Goal: Task Accomplishment & Management: Complete application form

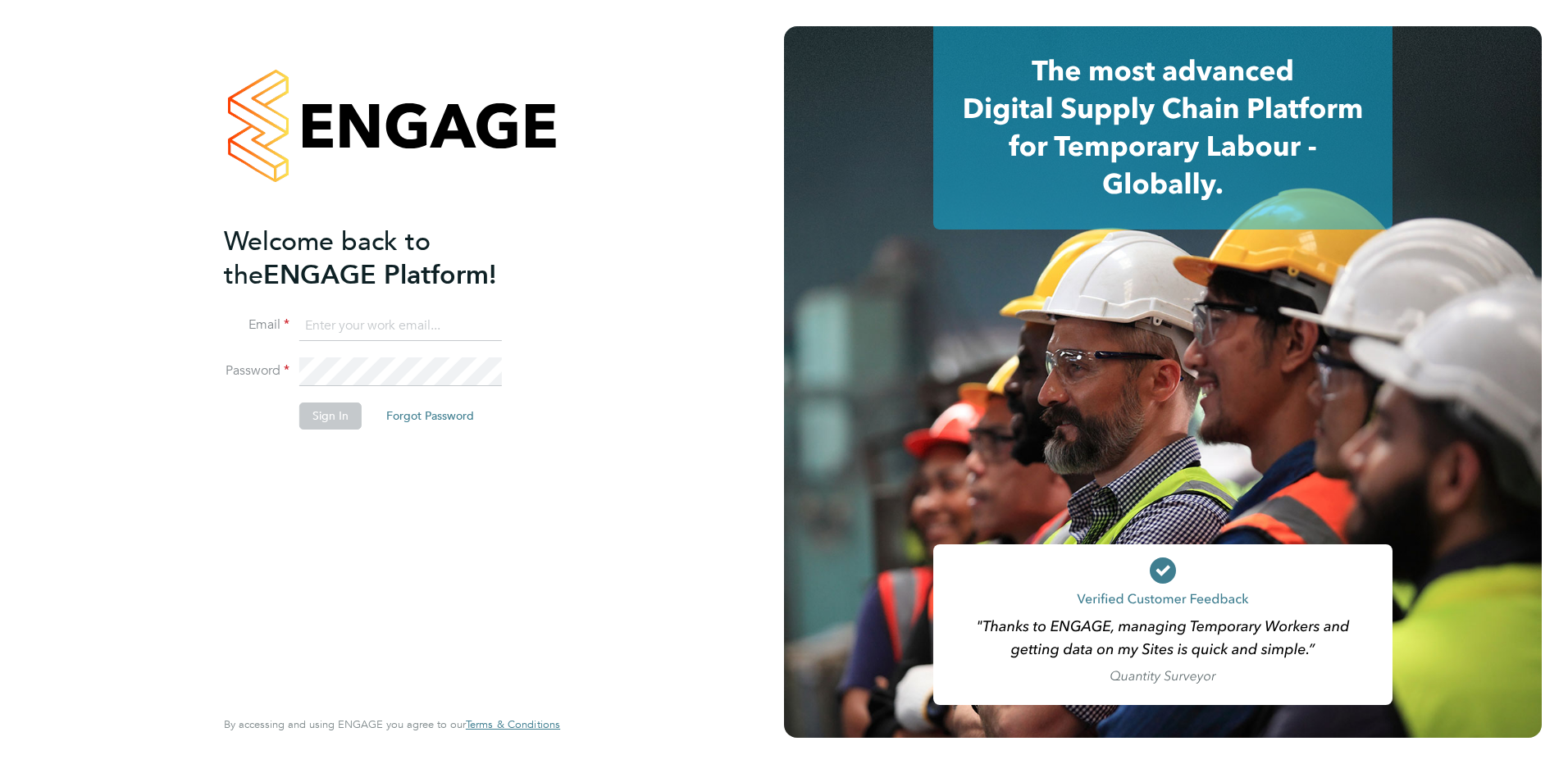
type input "danny.carr@vgcgroup.co.uk"
click at [334, 421] on button "Sign In" at bounding box center [330, 416] width 63 height 26
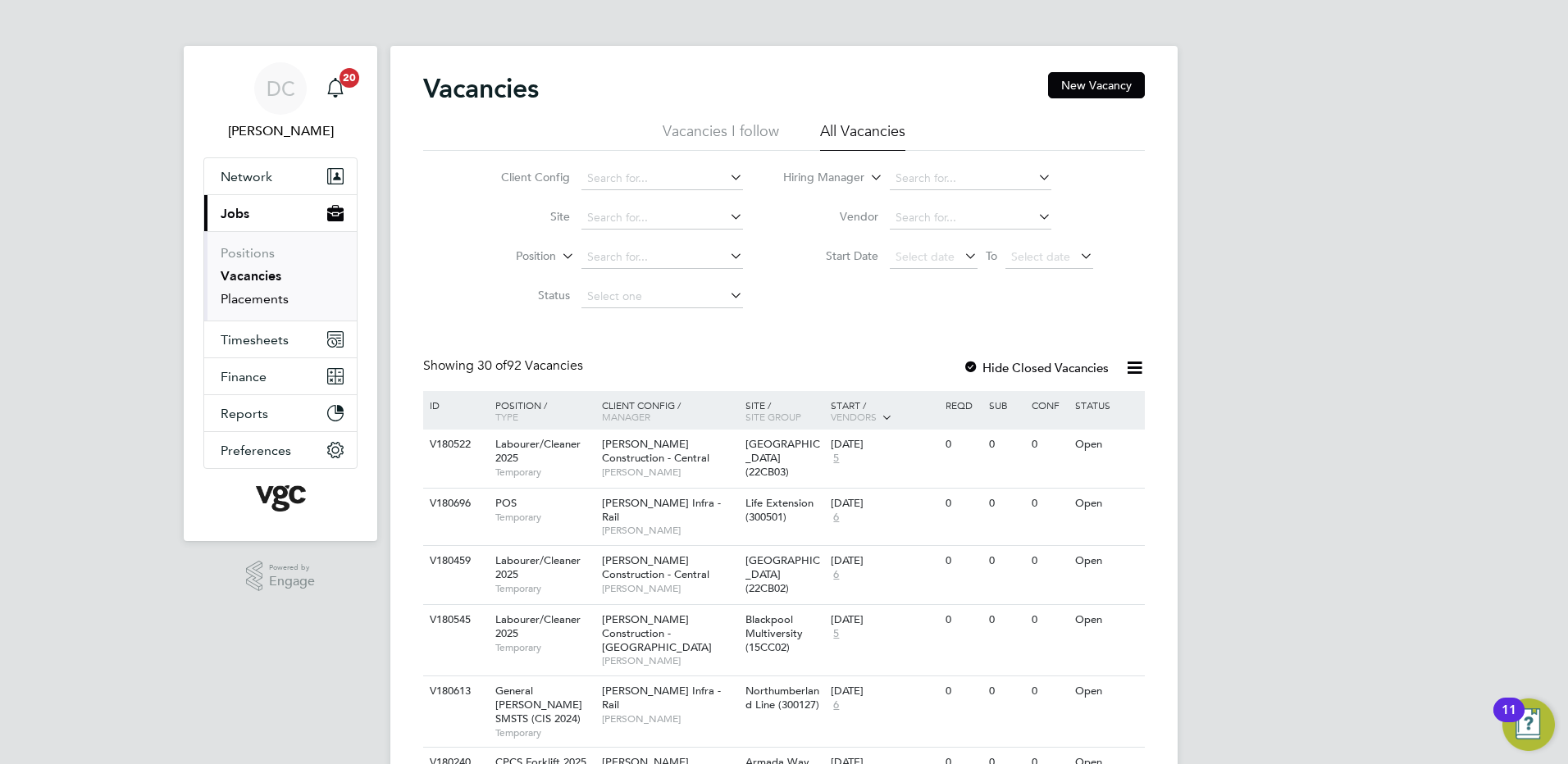
click at [270, 304] on link "Placements" at bounding box center [254, 299] width 68 height 15
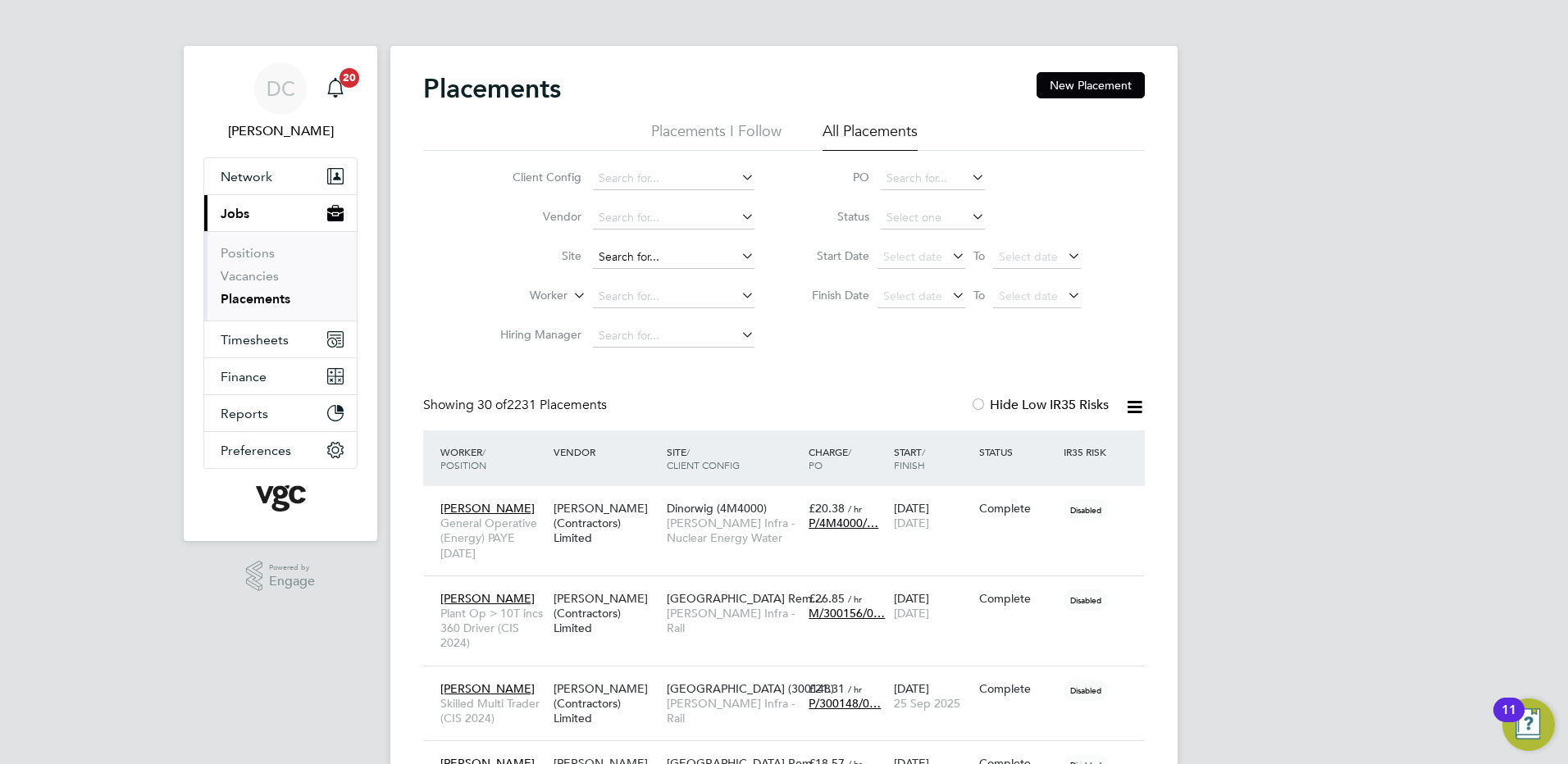
click at [620, 255] on input at bounding box center [673, 257] width 162 height 23
click at [632, 274] on b "Dinorwig" at bounding box center [623, 279] width 50 height 14
type input "Dinorwig (4M4000)"
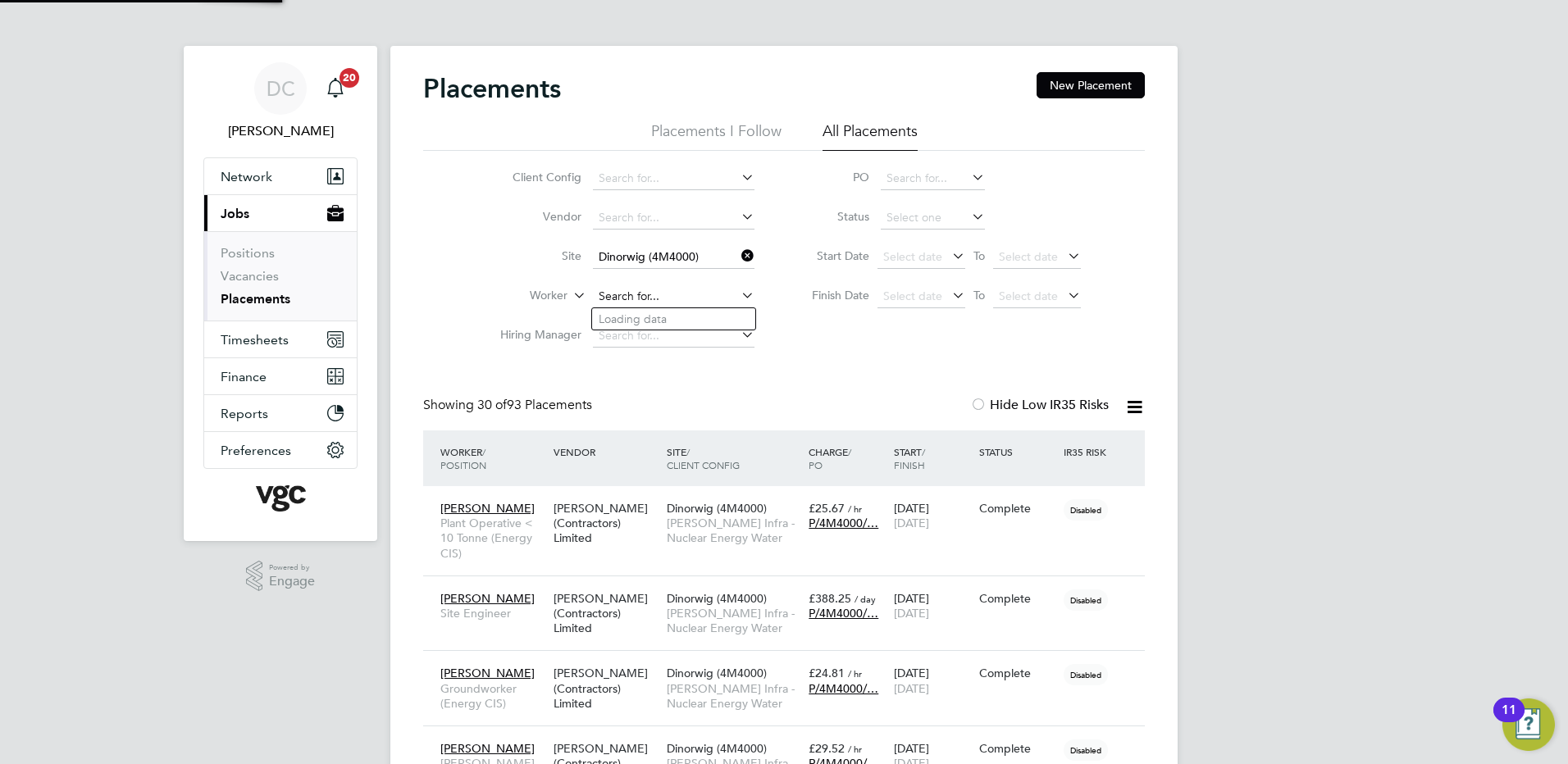
click at [634, 293] on input at bounding box center [673, 297] width 162 height 23
click at [651, 320] on li "Alan Vaughan Gri ffiths" at bounding box center [715, 319] width 245 height 22
type input "[PERSON_NAME]"
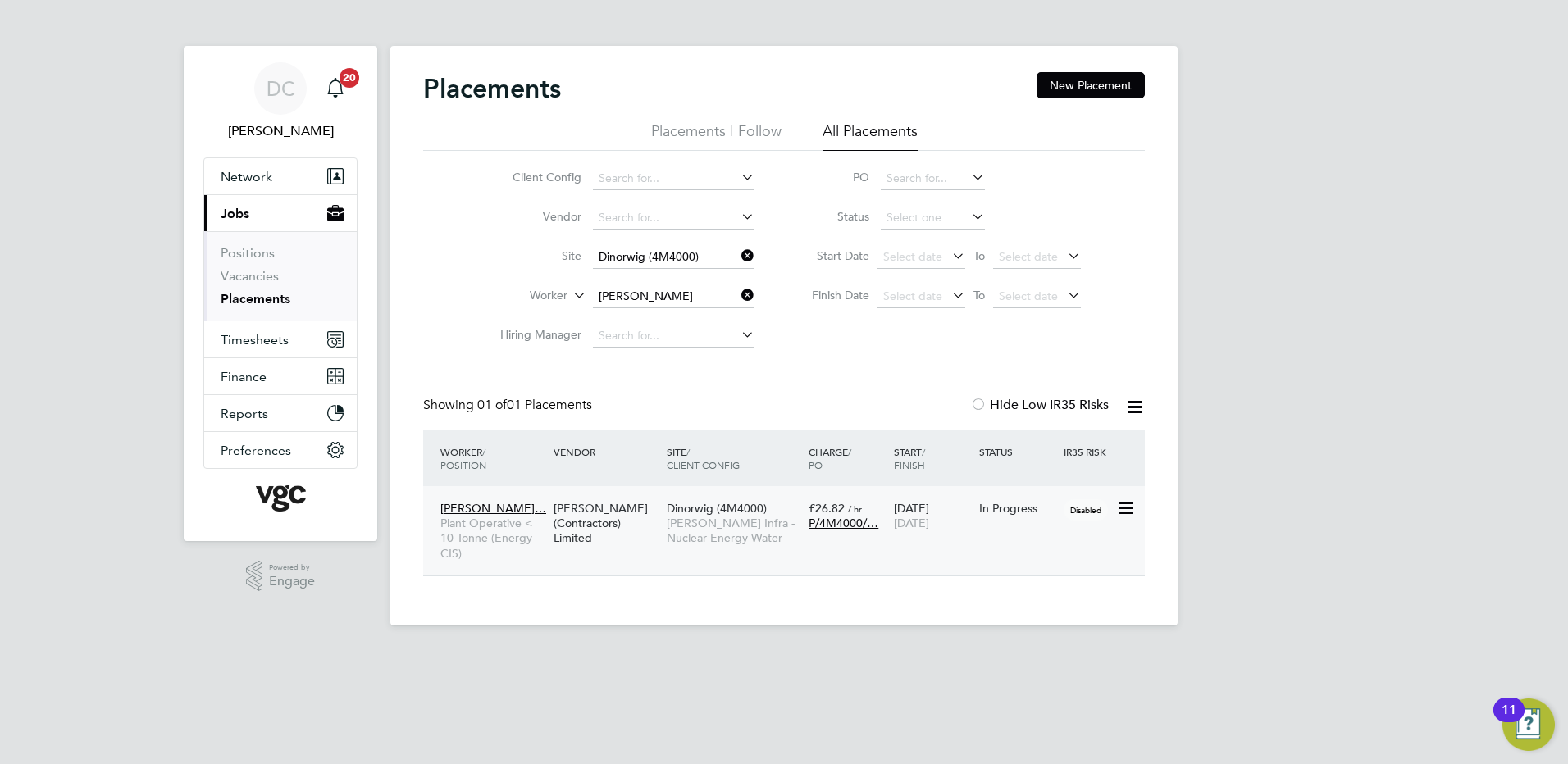
click at [706, 534] on span "[PERSON_NAME] Infra - Nuclear Energy Water" at bounding box center [733, 531] width 133 height 30
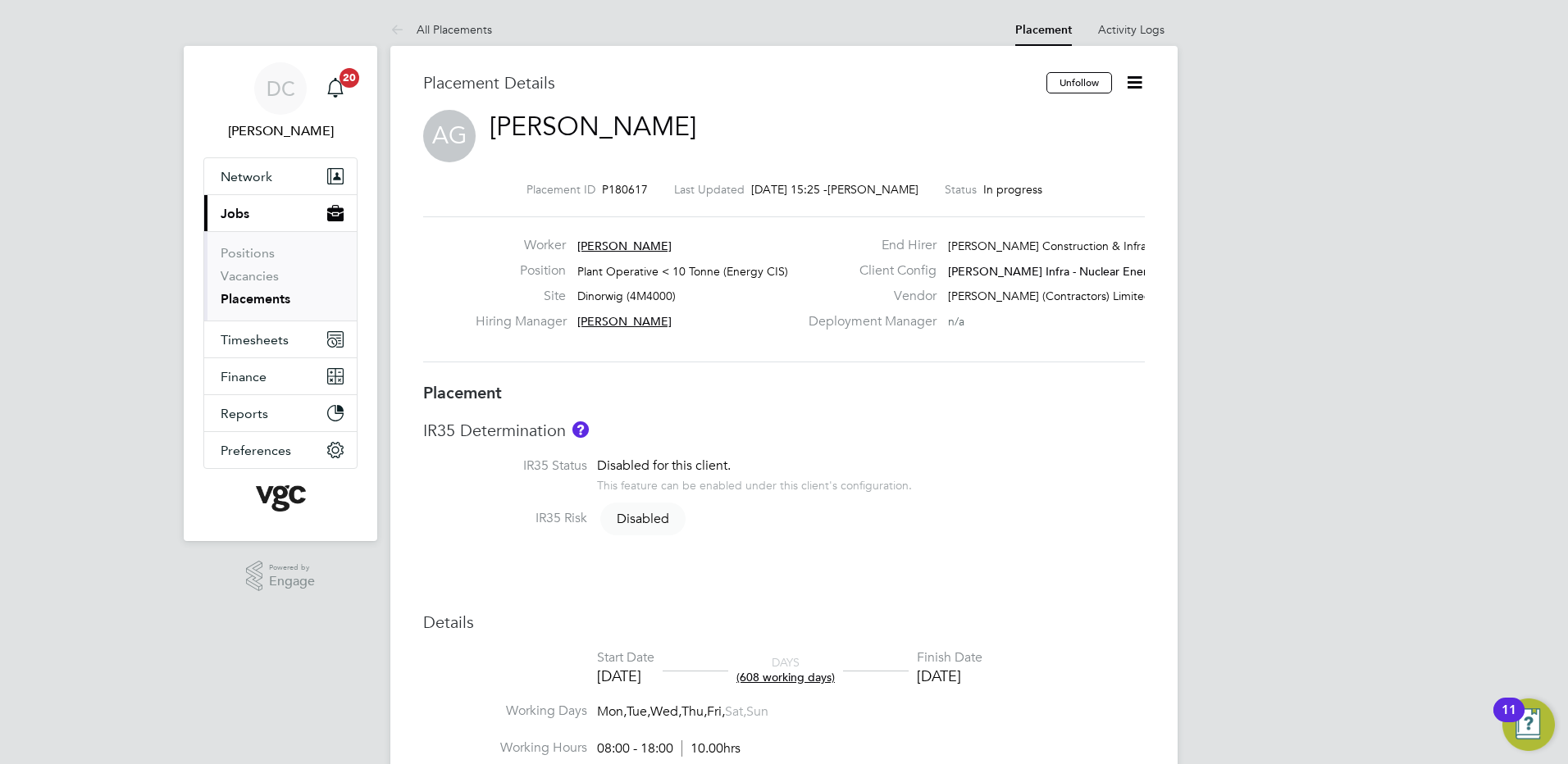
click at [427, 28] on link "All Placements" at bounding box center [441, 29] width 102 height 15
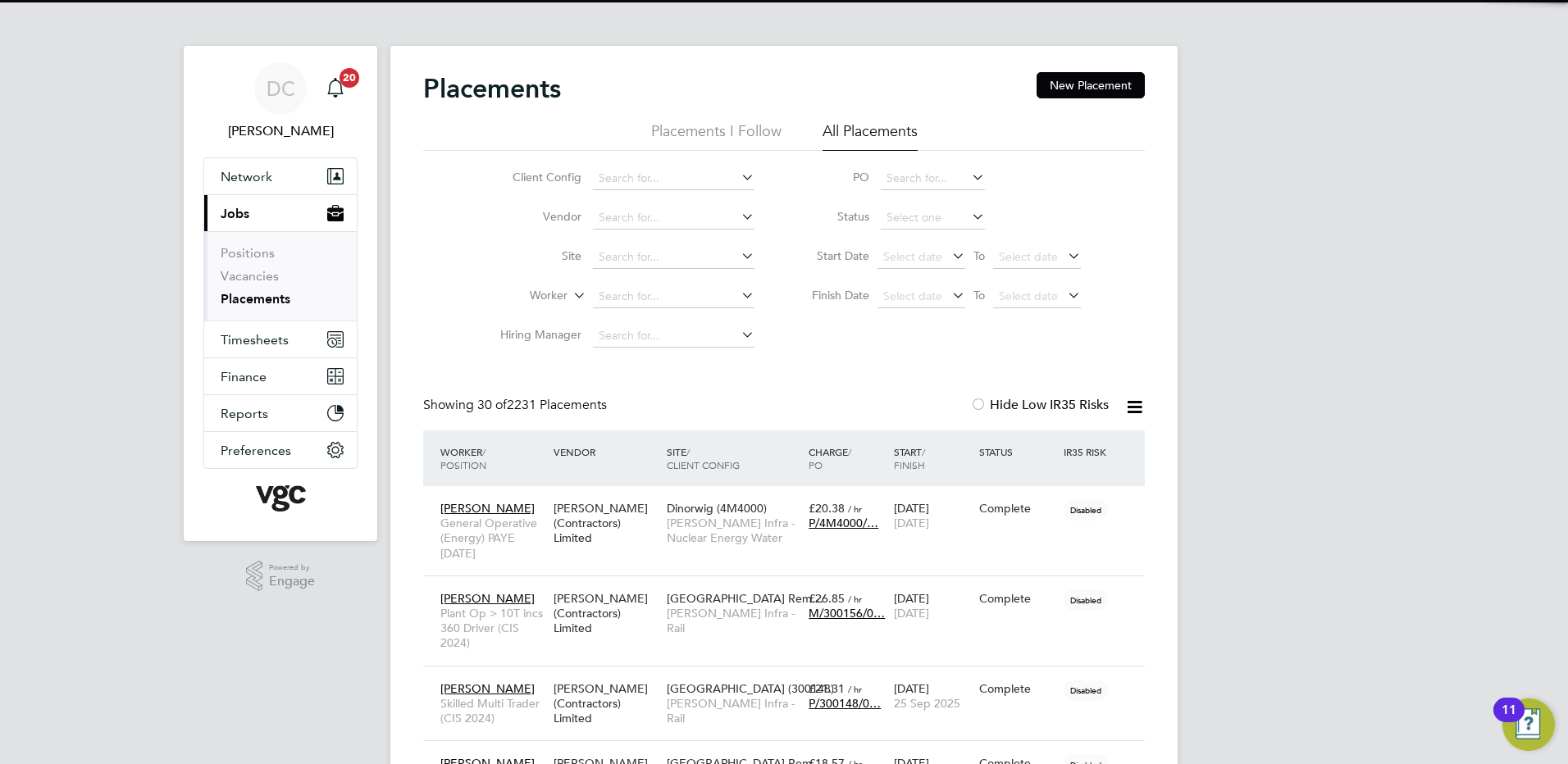
scroll to position [47, 142]
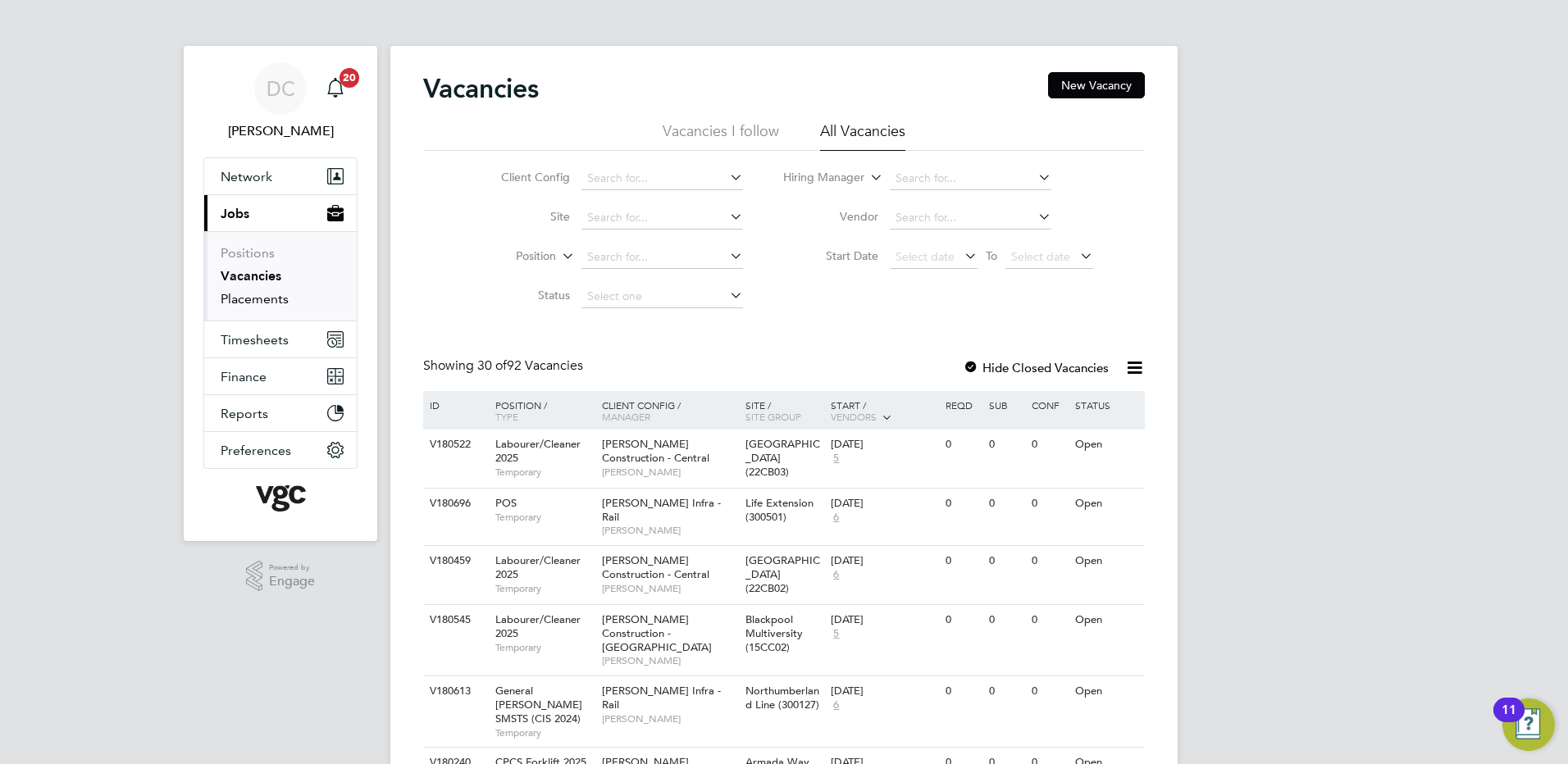
click at [253, 298] on link "Placements" at bounding box center [254, 299] width 68 height 15
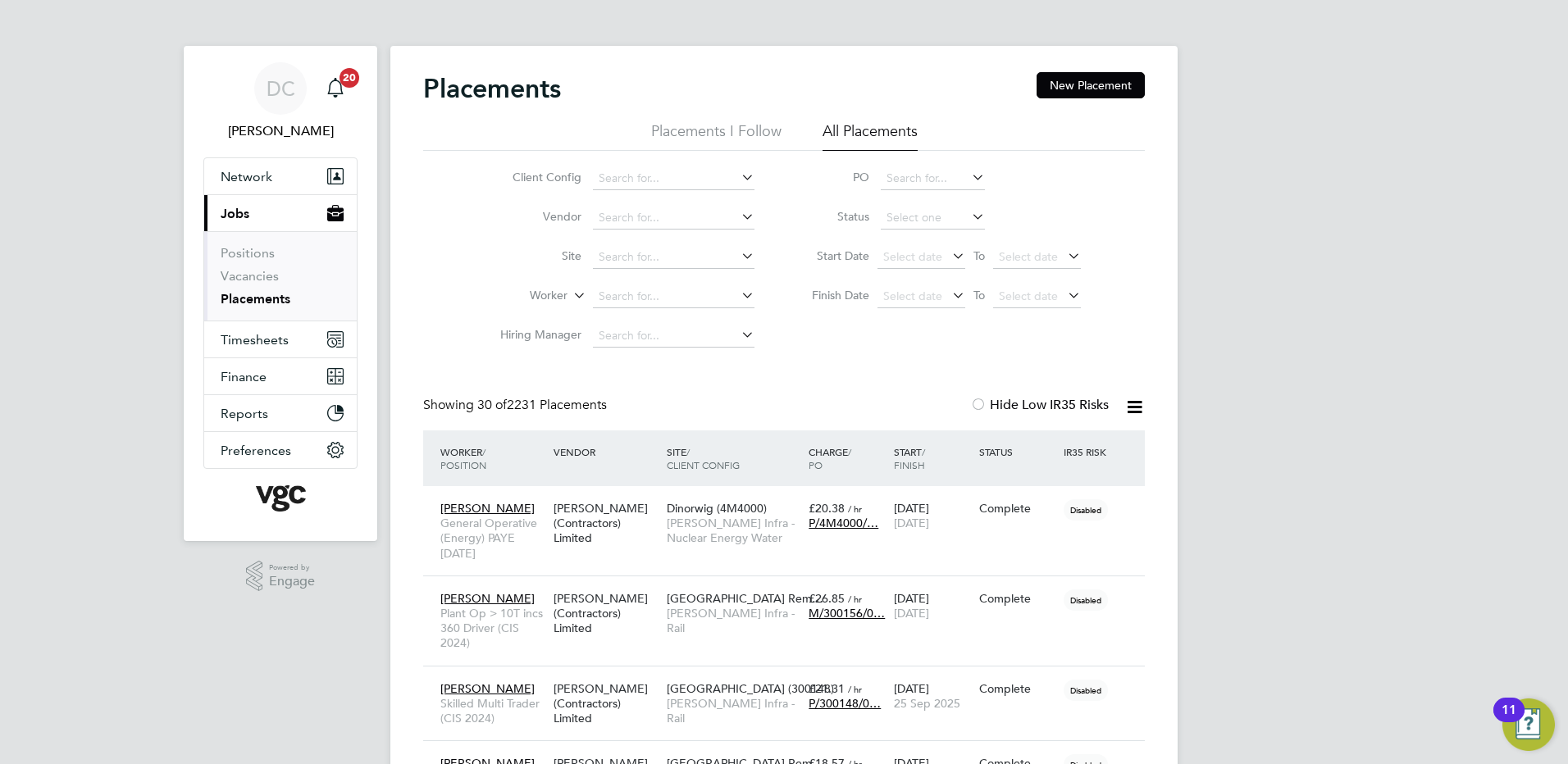
click at [627, 260] on input at bounding box center [673, 257] width 162 height 23
click at [632, 272] on b "Dinorwig" at bounding box center [623, 279] width 50 height 14
type input "Dinorwig (4M4000)"
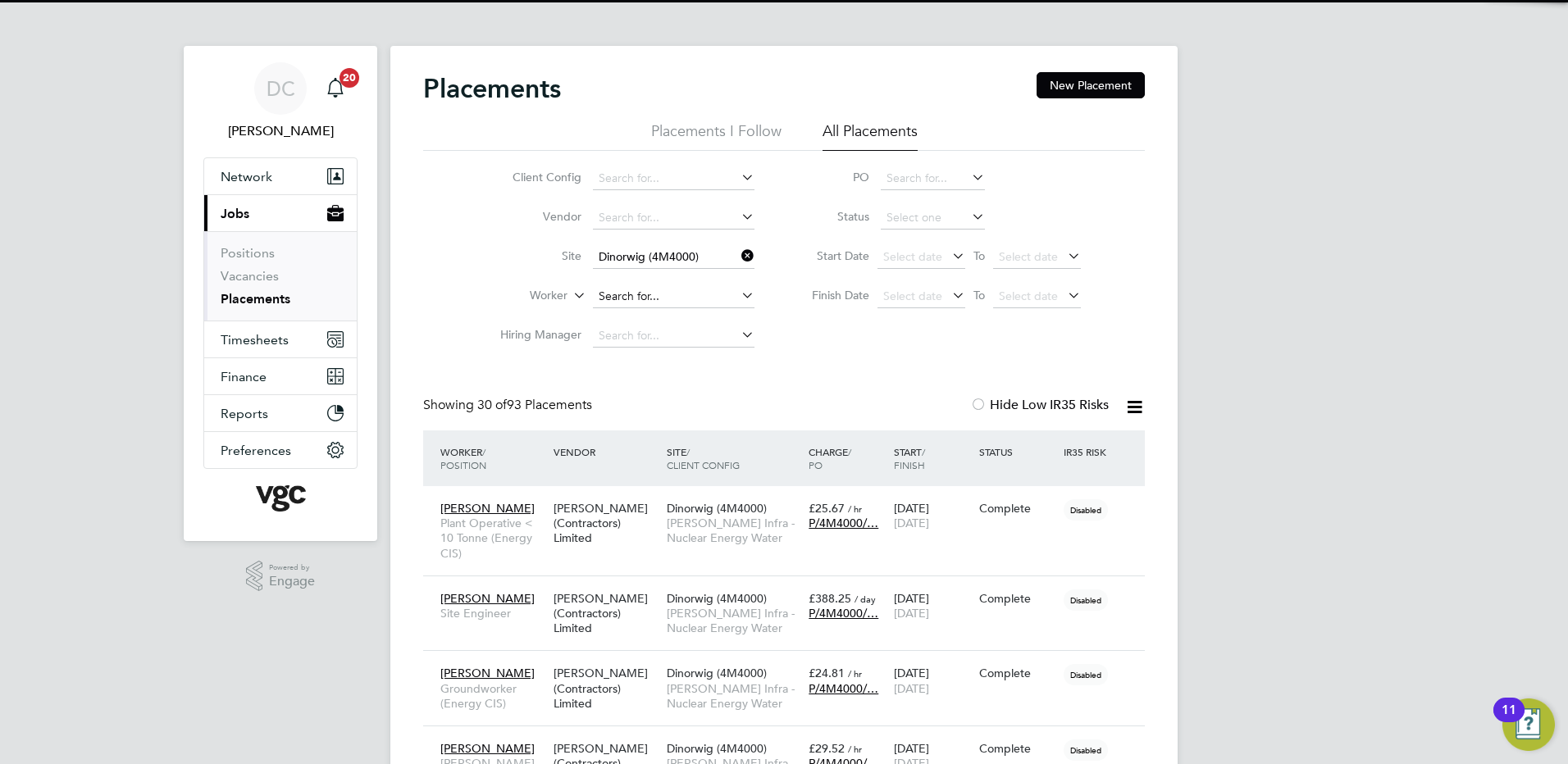
scroll to position [62, 142]
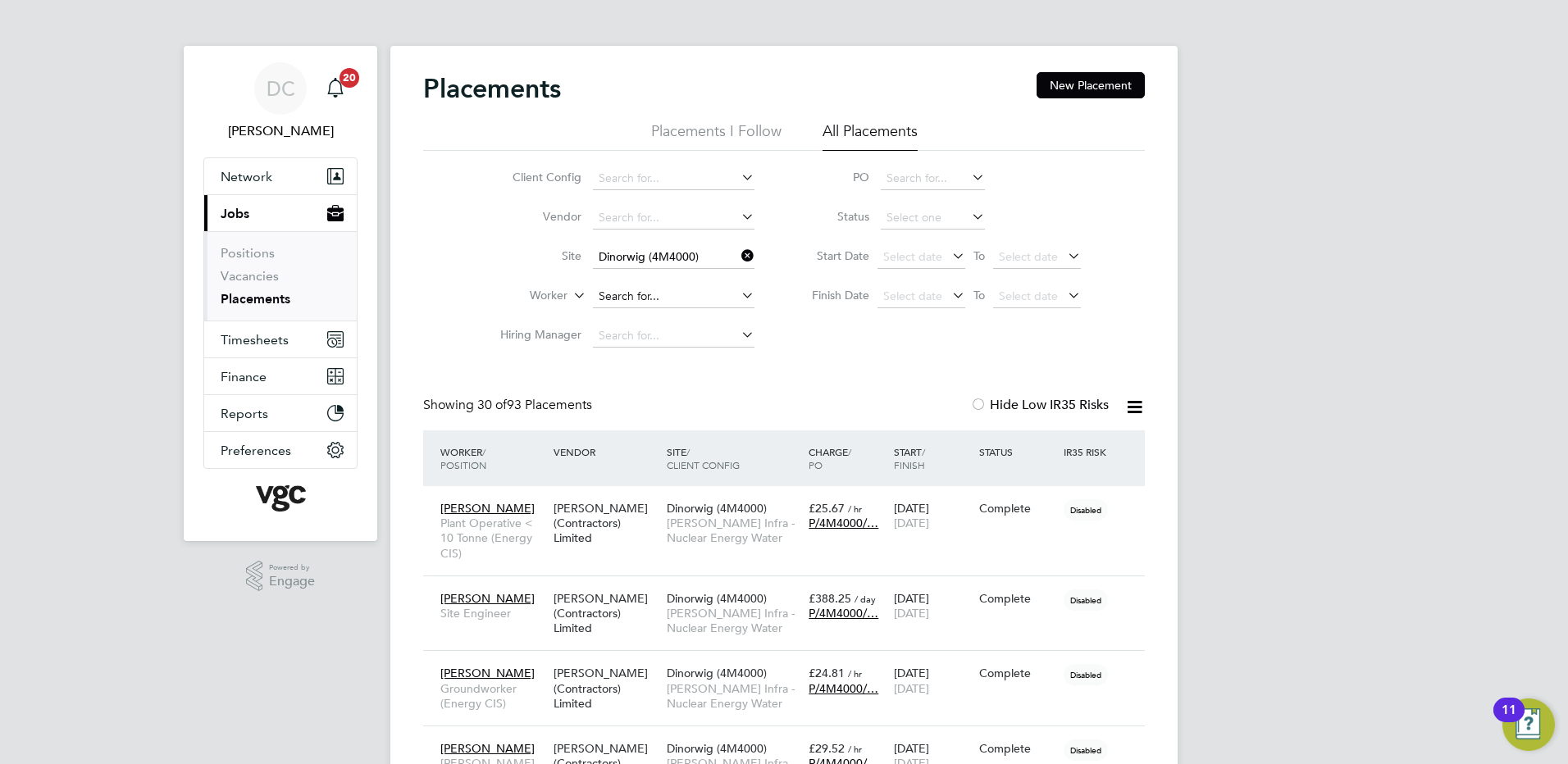
click at [634, 298] on input at bounding box center [673, 297] width 162 height 23
click at [665, 362] on li "J o hn O'Donovan" at bounding box center [674, 364] width 163 height 22
type input "[PERSON_NAME]"
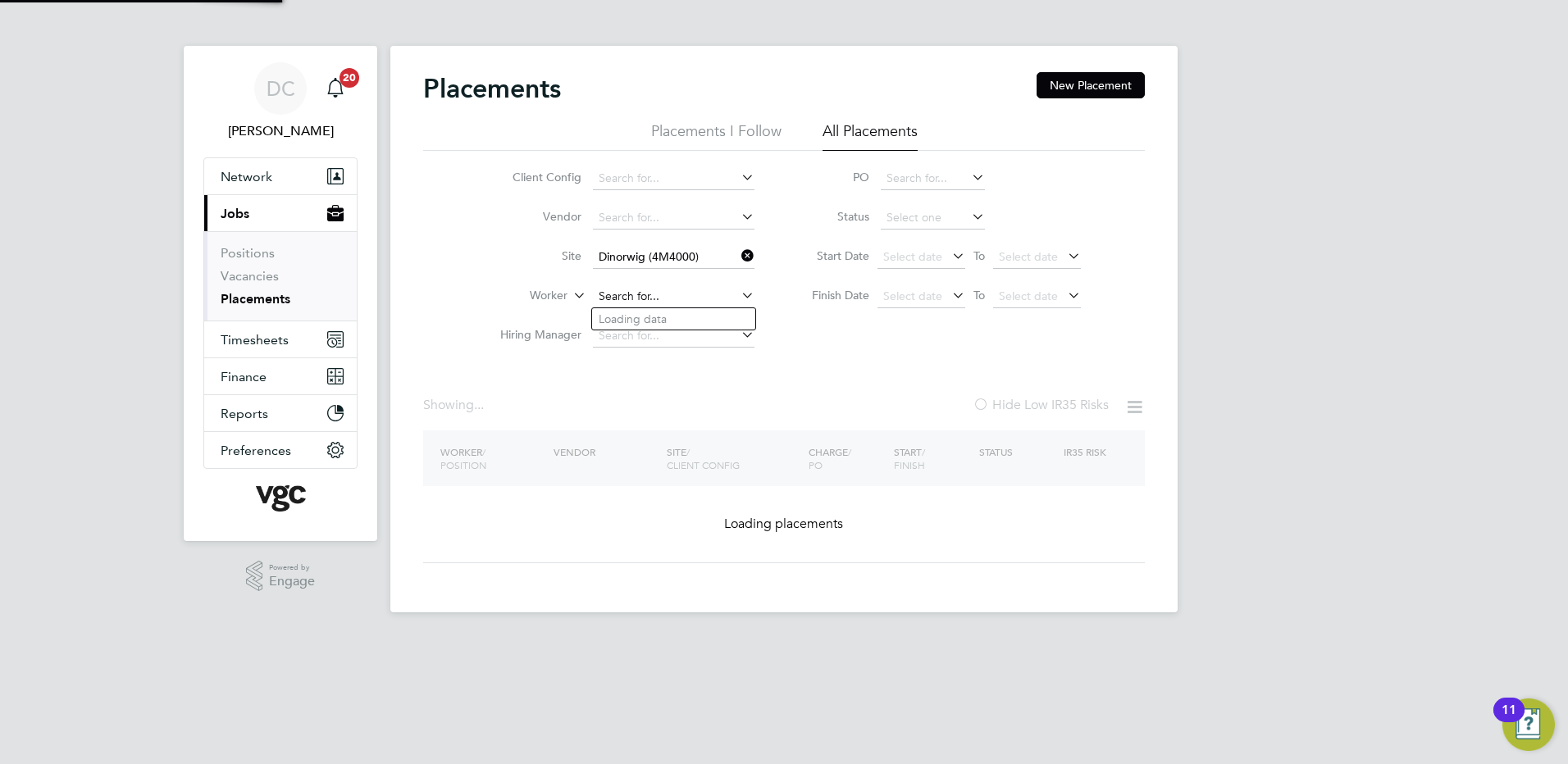
click at [696, 294] on input at bounding box center [673, 297] width 162 height 23
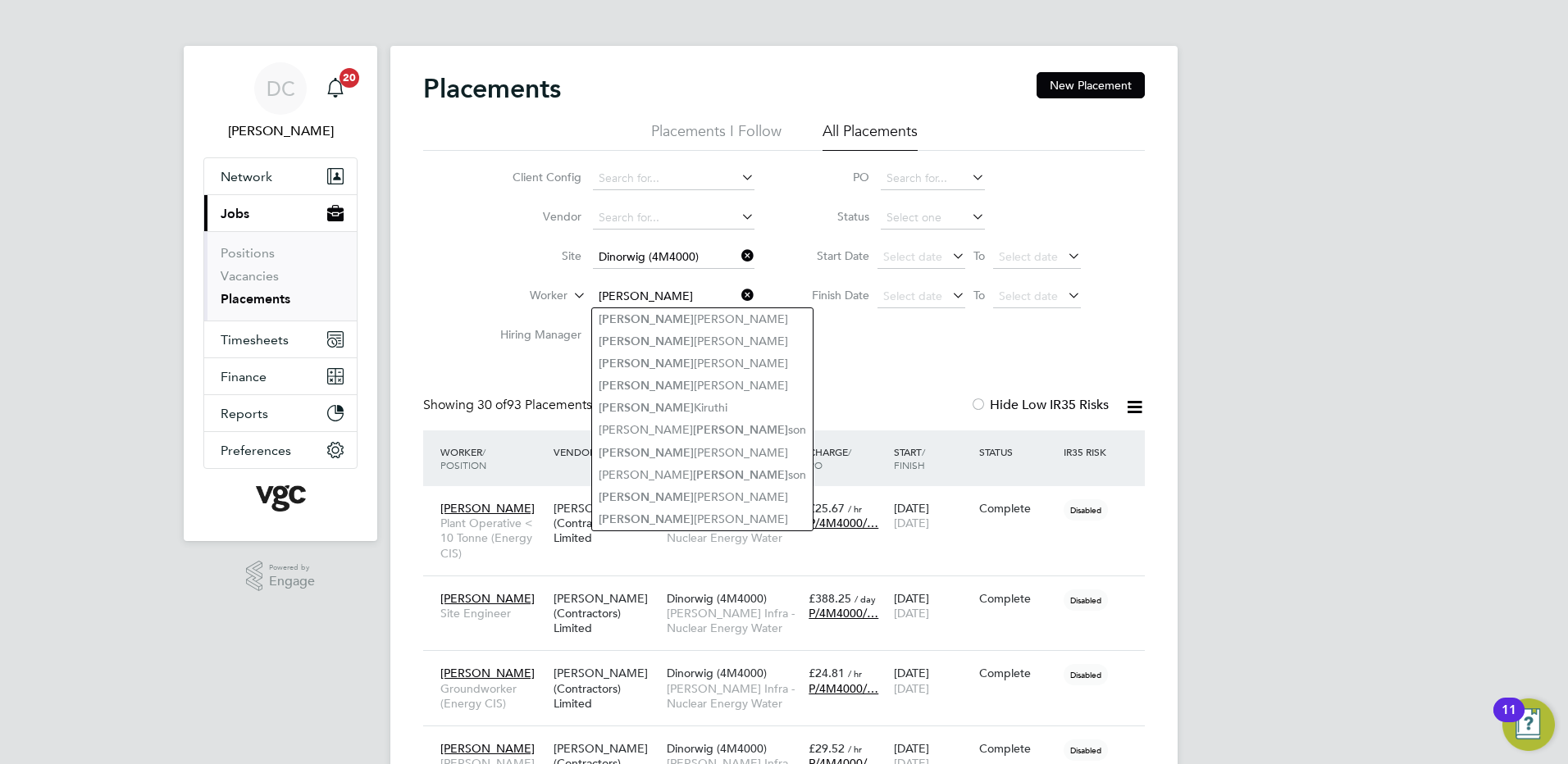
click at [696, 294] on input "john" at bounding box center [673, 297] width 162 height 23
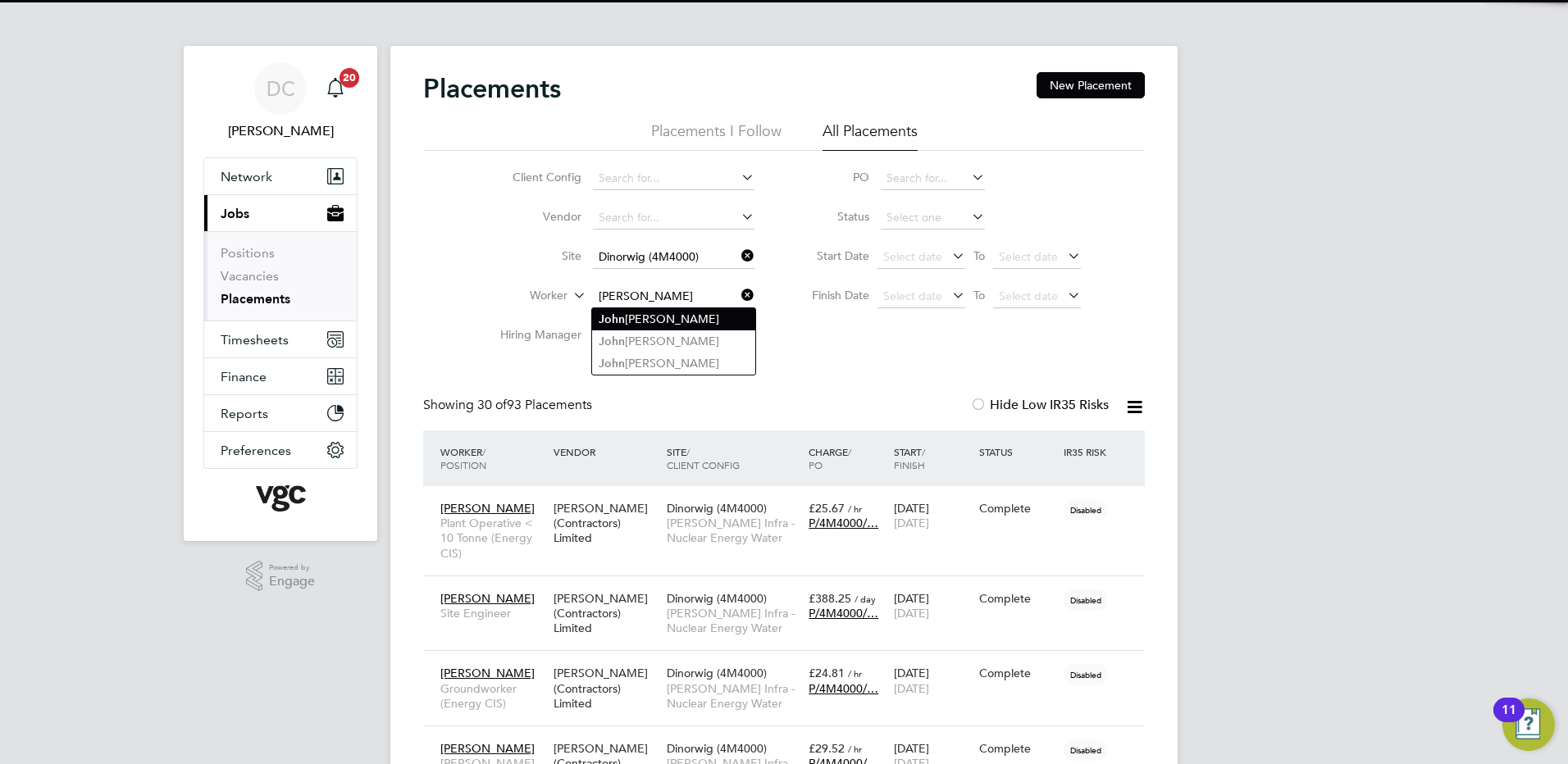
click at [681, 318] on li "J o hn O'Donovan" at bounding box center [674, 319] width 163 height 22
type input "[PERSON_NAME]"
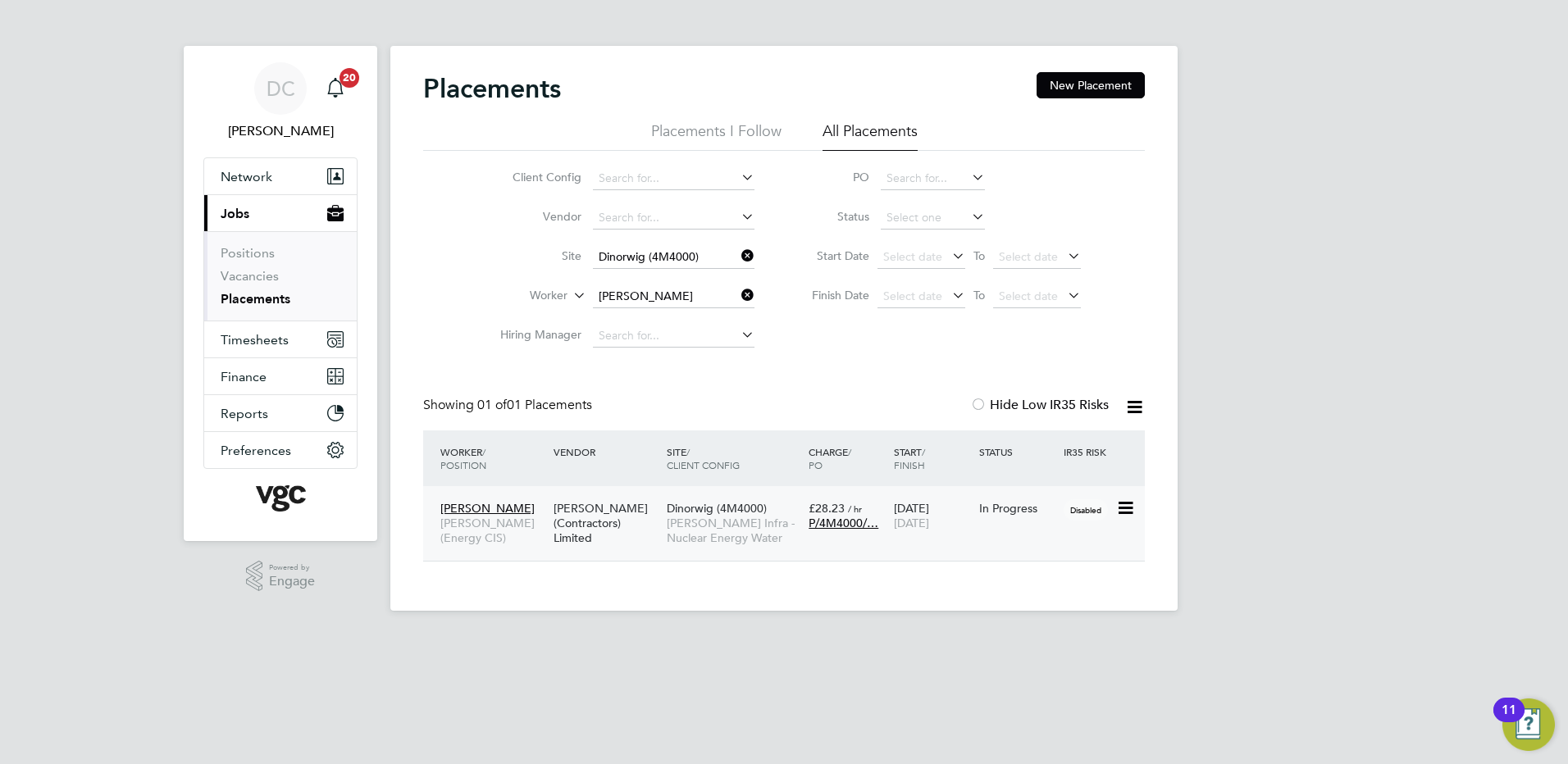
click at [726, 527] on span "[PERSON_NAME] Infra - Nuclear Energy Water" at bounding box center [733, 531] width 133 height 30
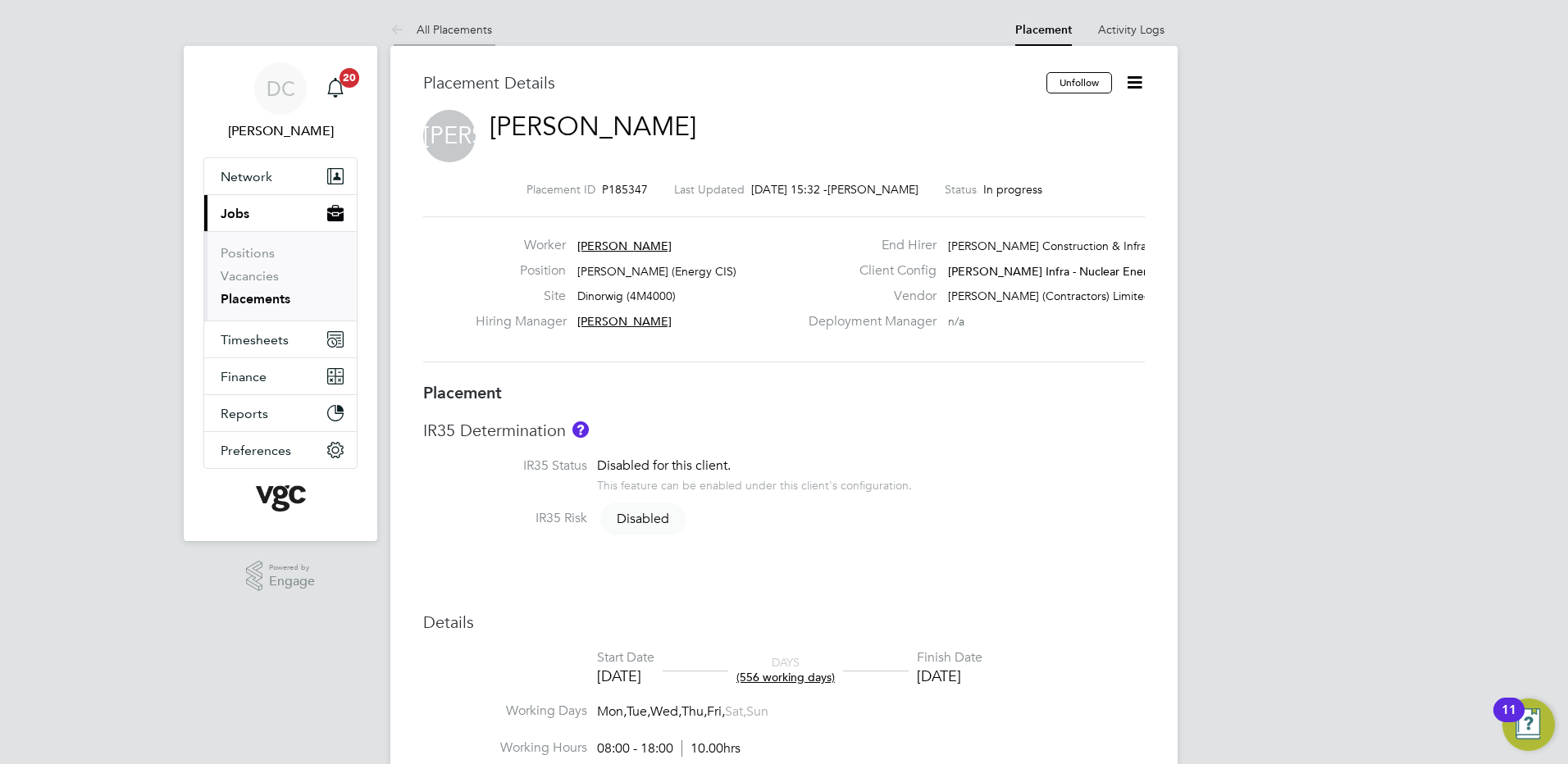
click at [451, 31] on link "All Placements" at bounding box center [441, 29] width 102 height 15
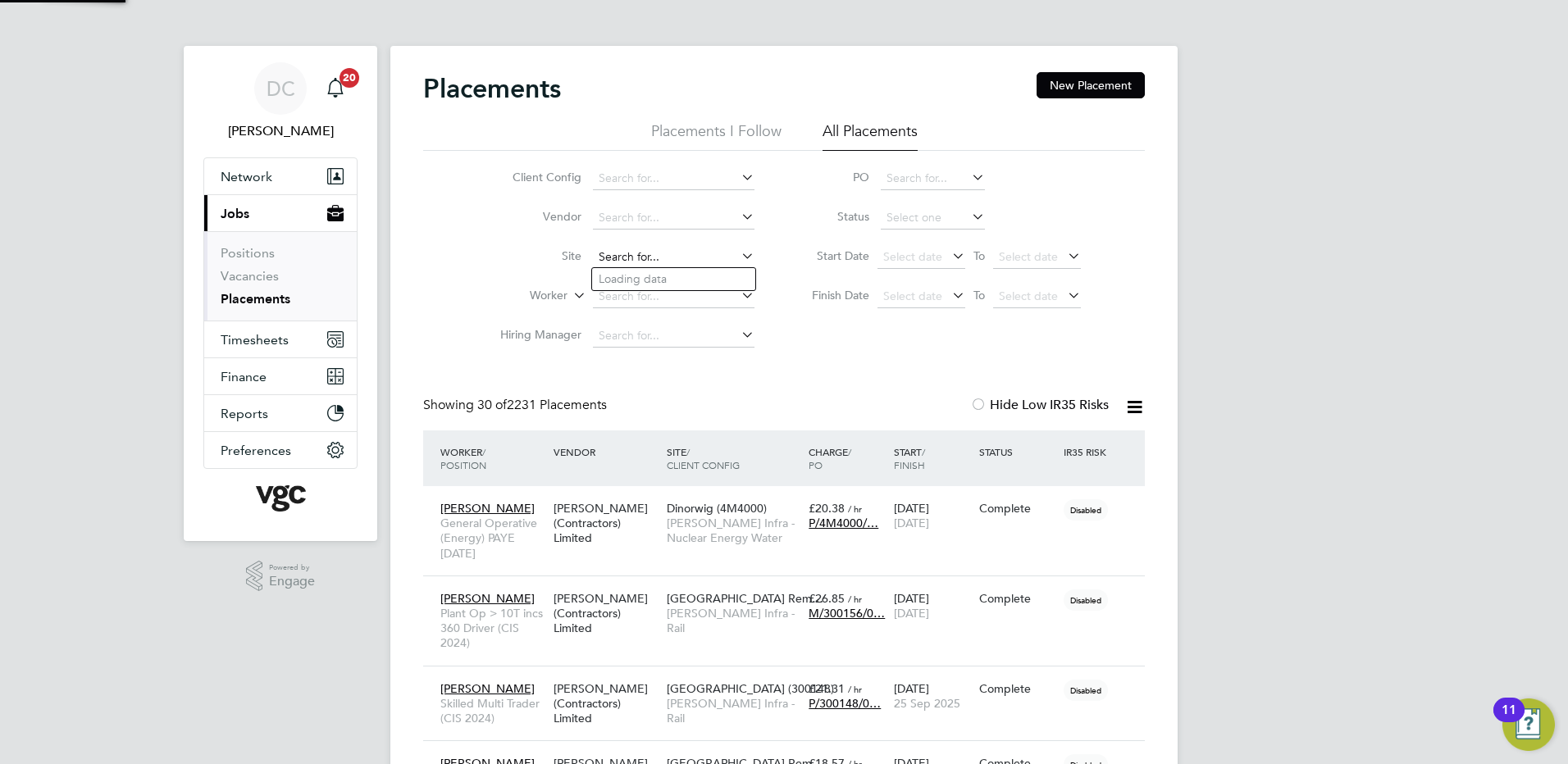
click at [634, 260] on input at bounding box center [673, 257] width 162 height 23
click at [640, 276] on b "Dinorwig" at bounding box center [623, 279] width 50 height 14
type input "Dinorwig (4M4000)"
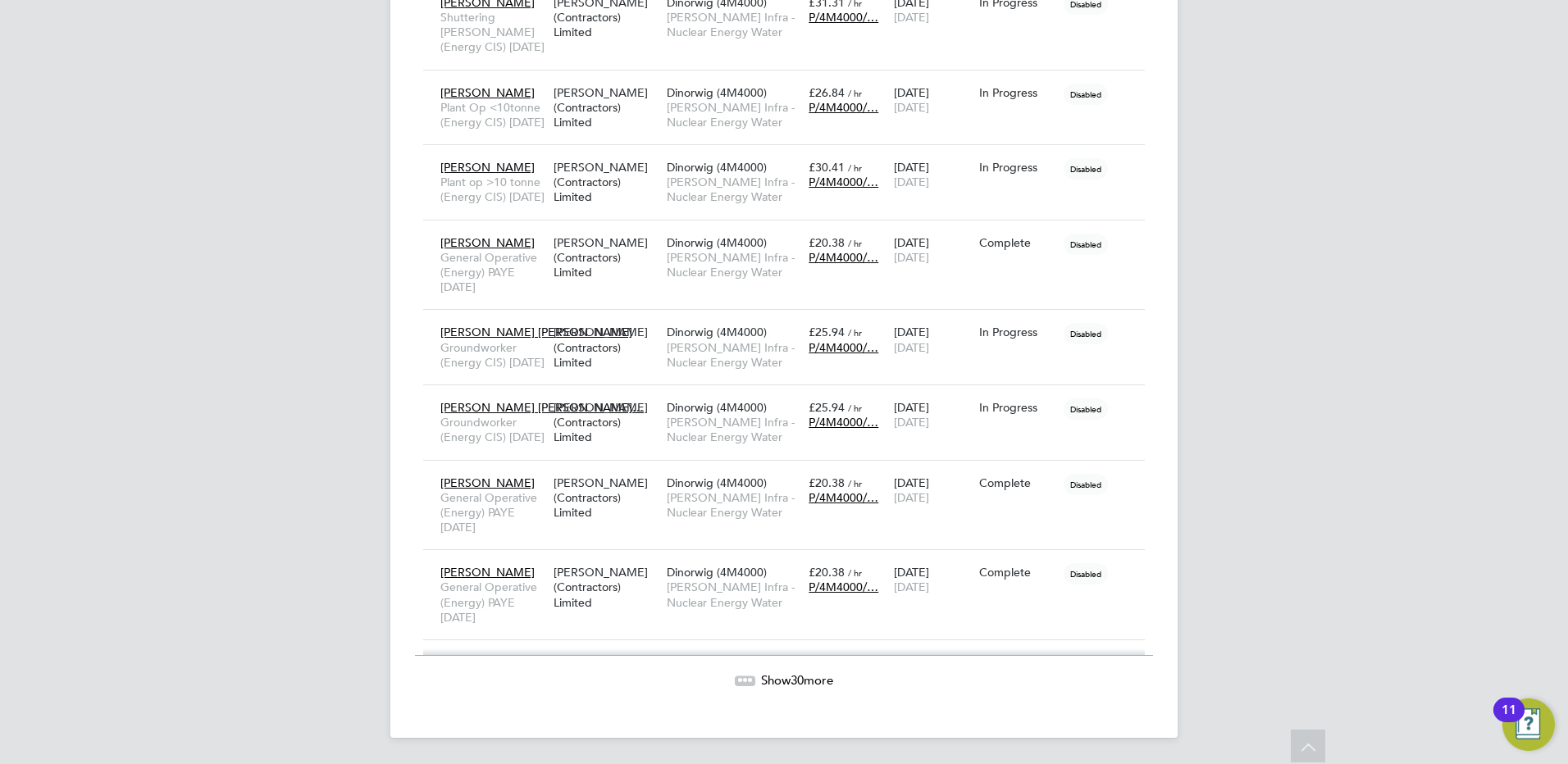
click at [825, 678] on span "Show 30 more" at bounding box center [798, 680] width 73 height 15
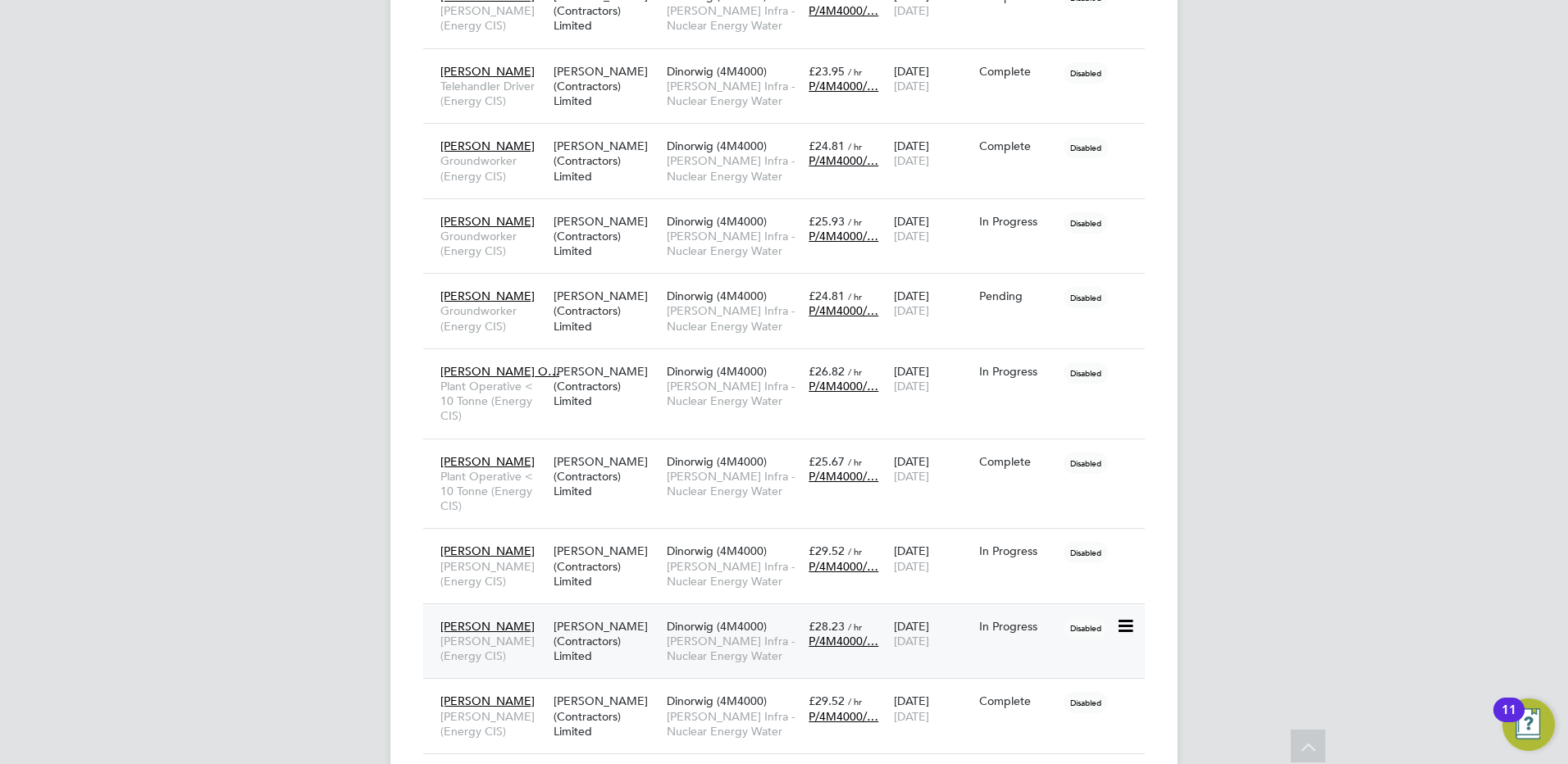
click at [749, 644] on span "[PERSON_NAME] Infra - Nuclear Energy Water" at bounding box center [733, 649] width 133 height 30
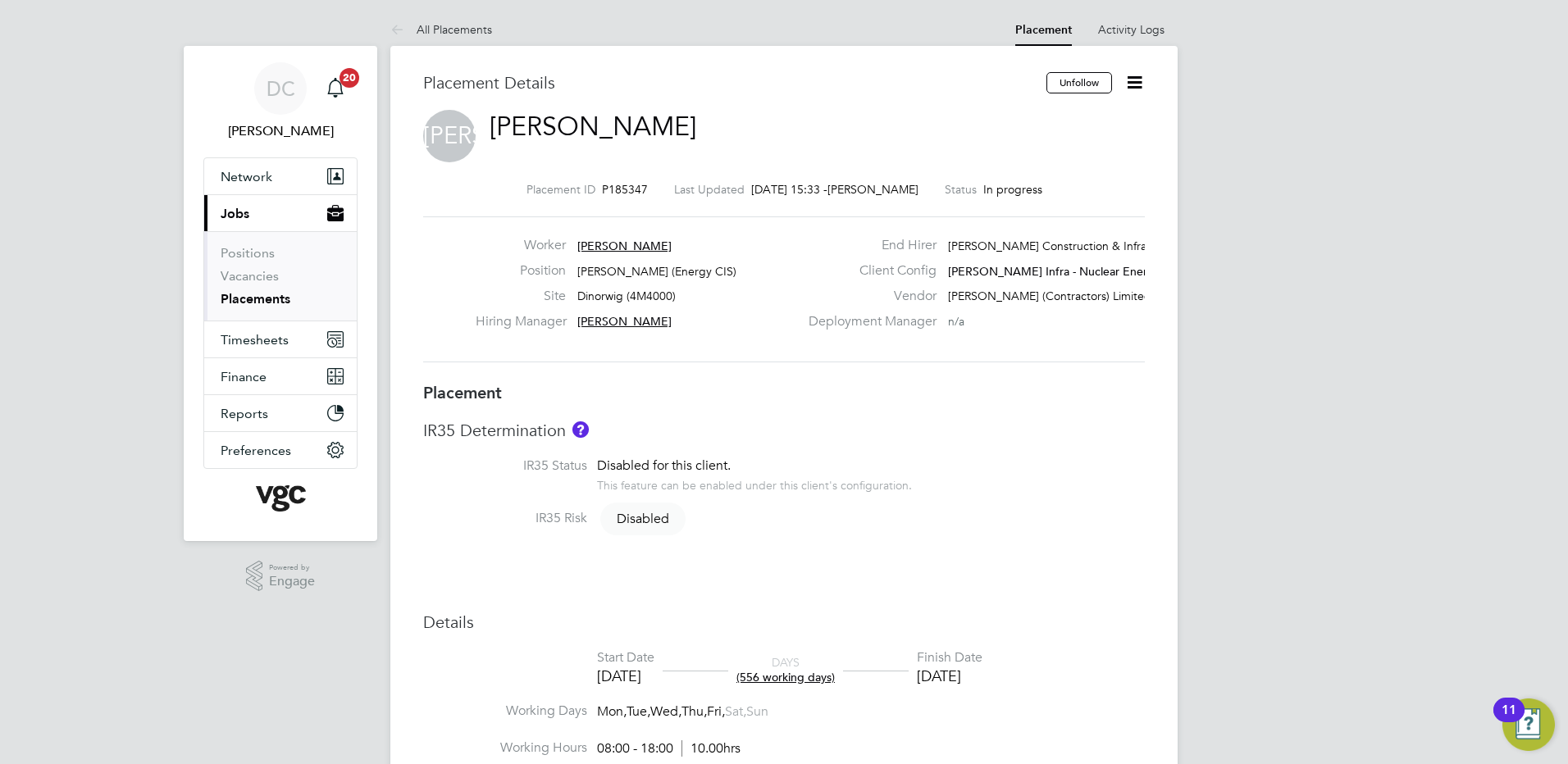
click at [1133, 84] on icon at bounding box center [1134, 83] width 21 height 21
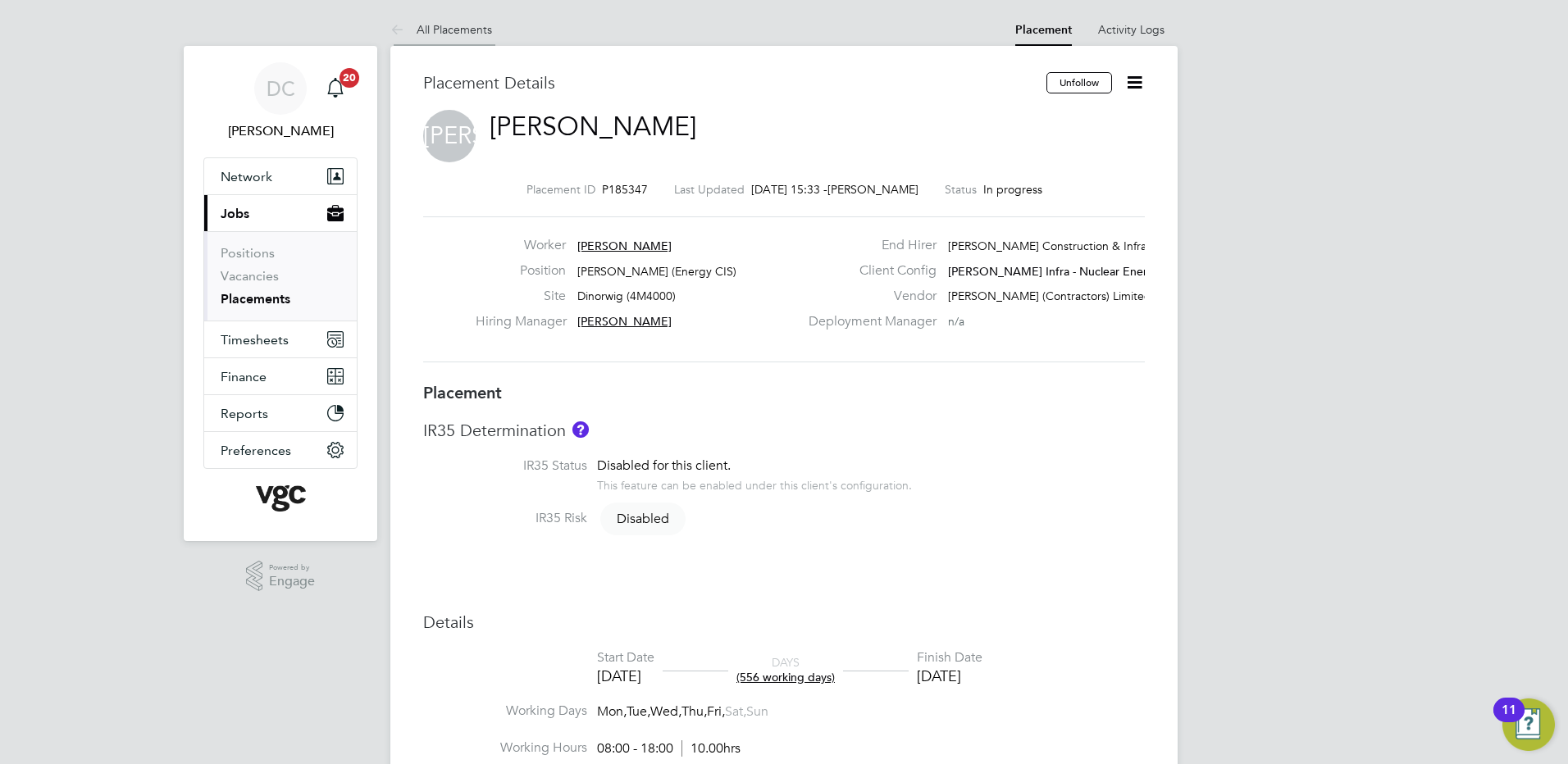
click at [439, 28] on link "All Placements" at bounding box center [441, 29] width 102 height 15
